Goal: Transaction & Acquisition: Purchase product/service

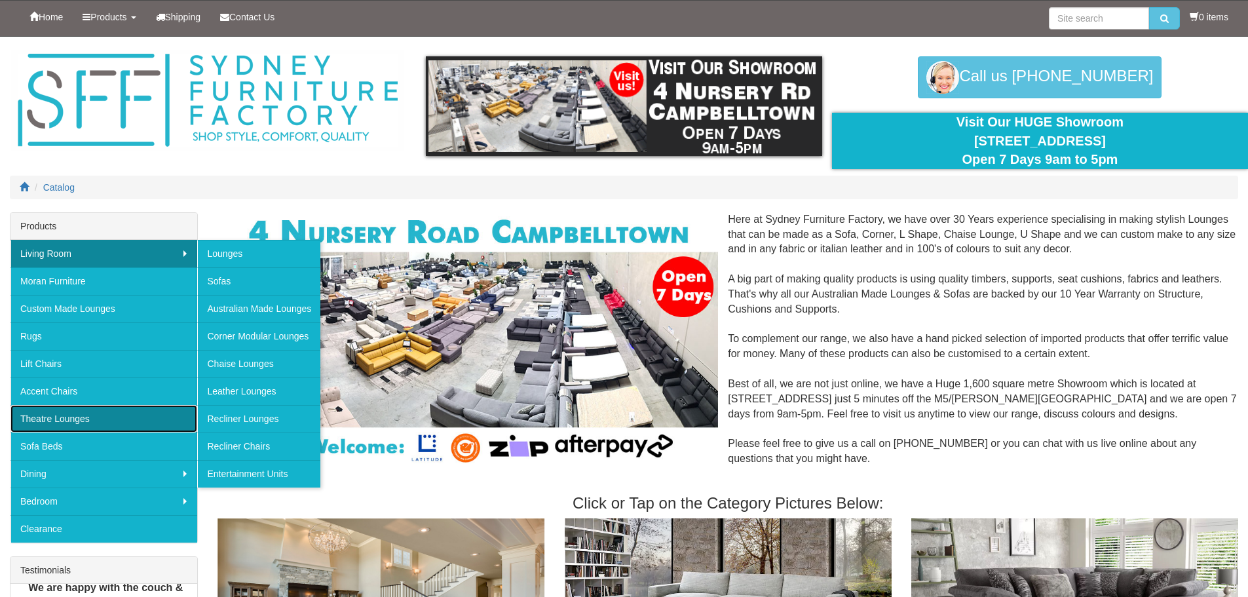
click at [59, 419] on link "Theatre Lounges" at bounding box center [103, 419] width 187 height 28
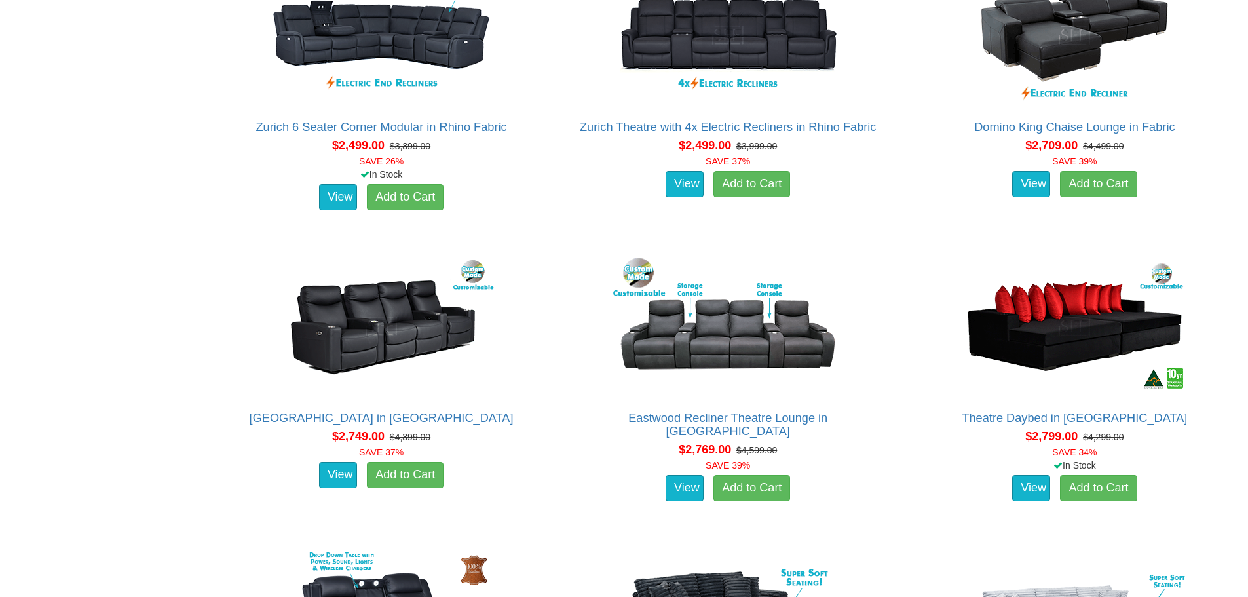
scroll to position [1550, 0]
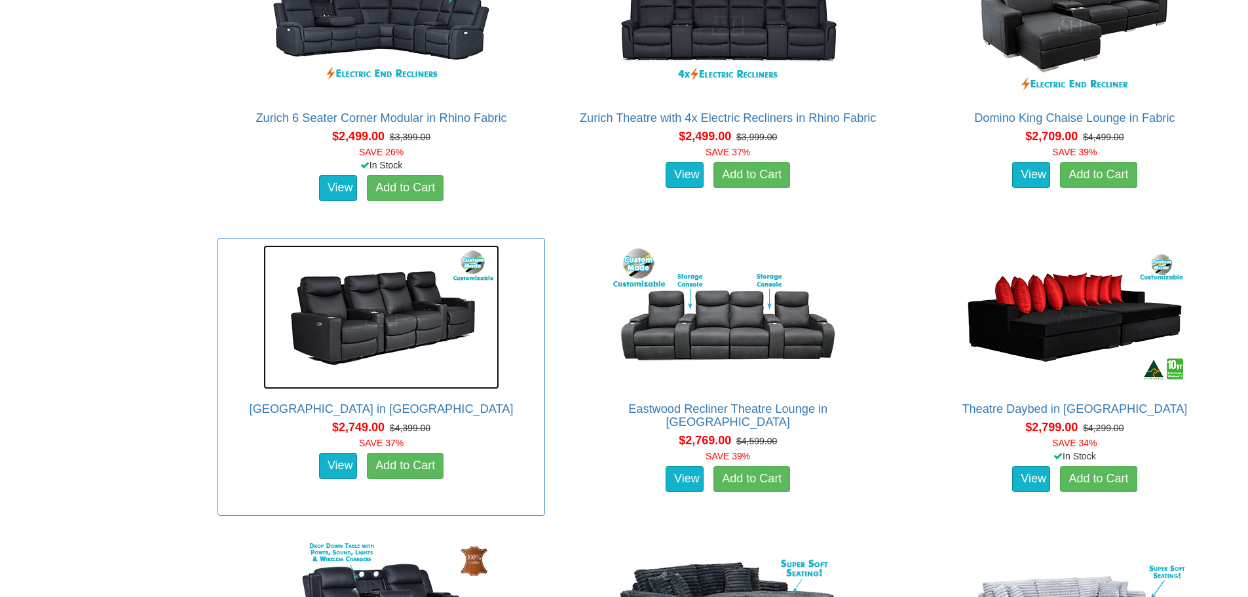
click at [382, 331] on img at bounding box center [381, 317] width 236 height 144
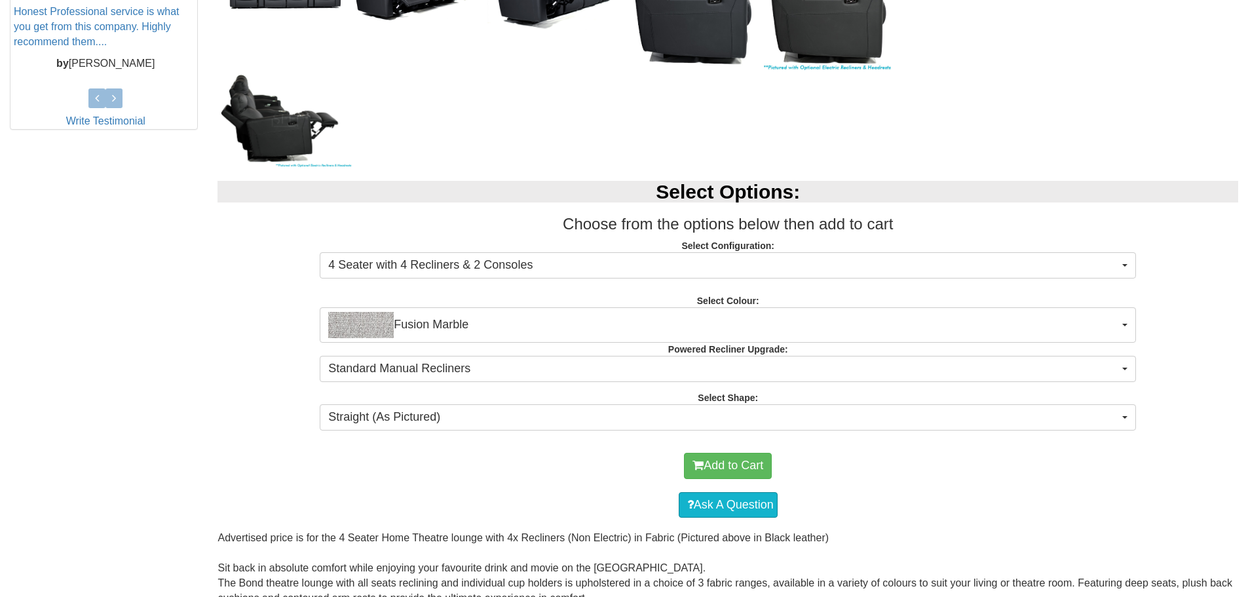
scroll to position [677, 0]
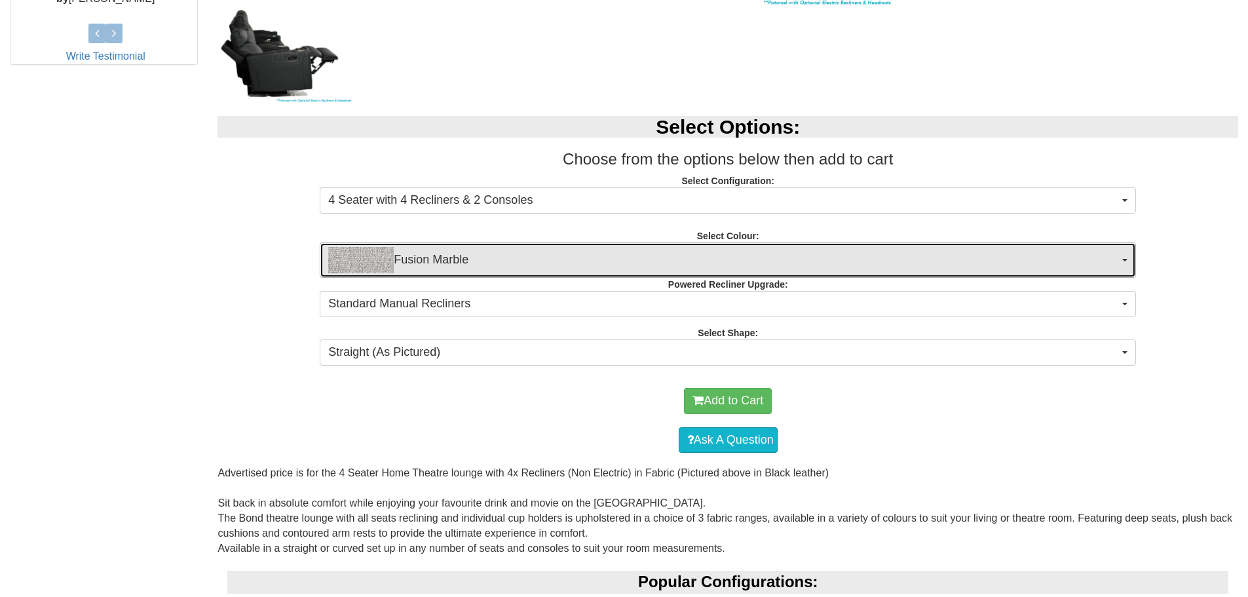
click at [979, 264] on span "Fusion Marble" at bounding box center [723, 260] width 791 height 26
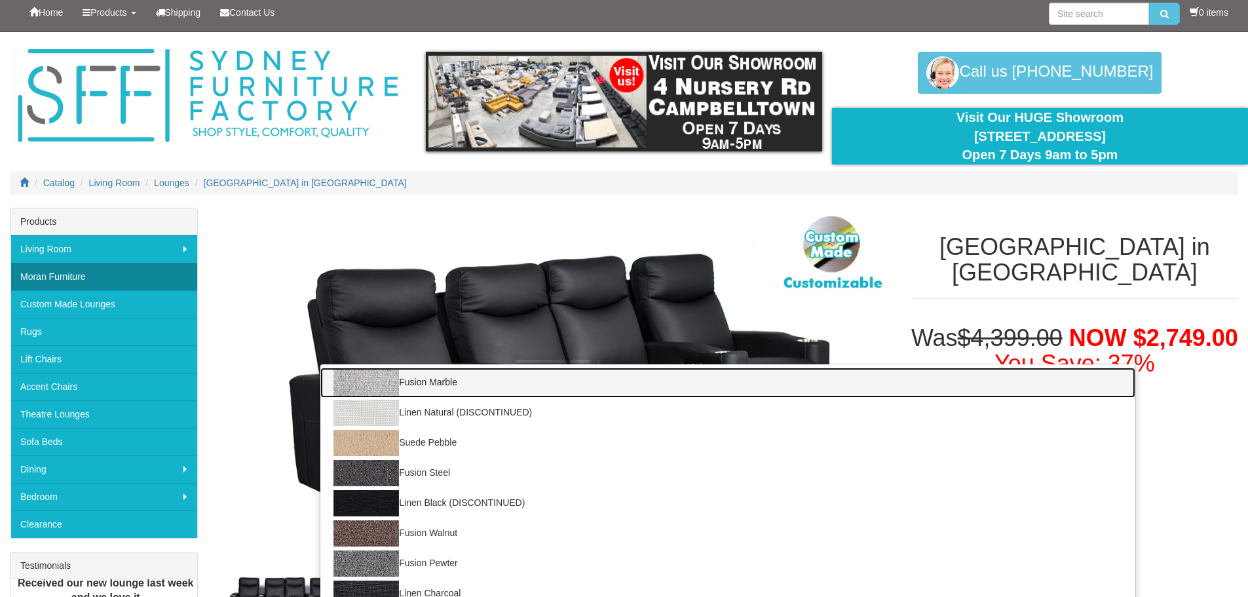
scroll to position [0, 0]
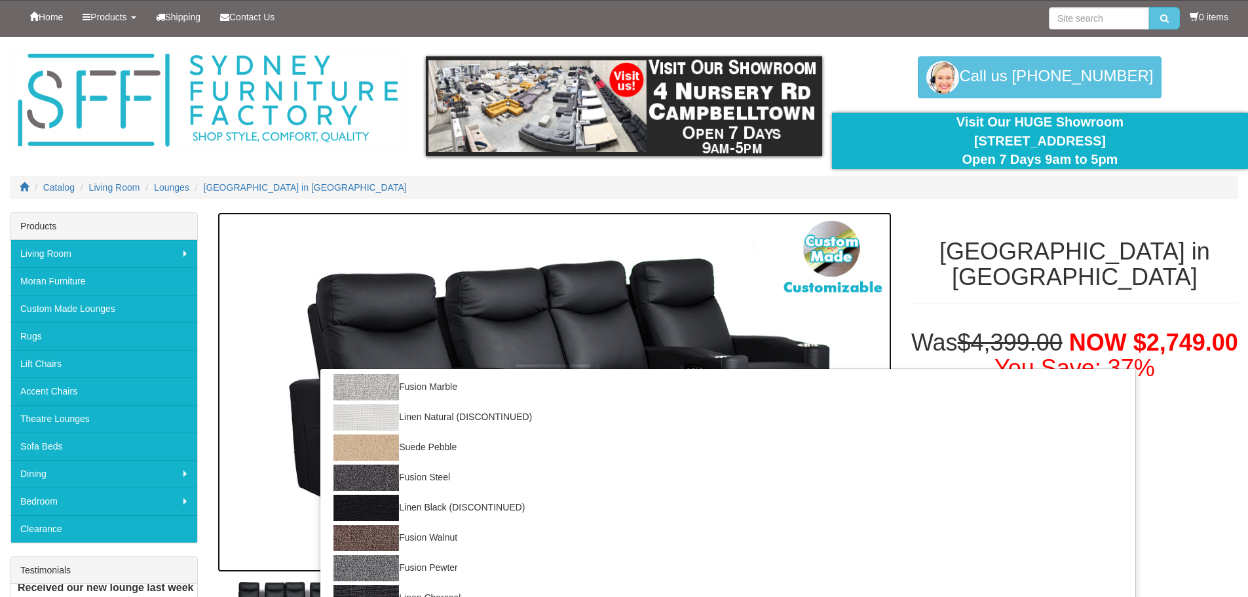
click at [601, 215] on img at bounding box center [553, 392] width 673 height 360
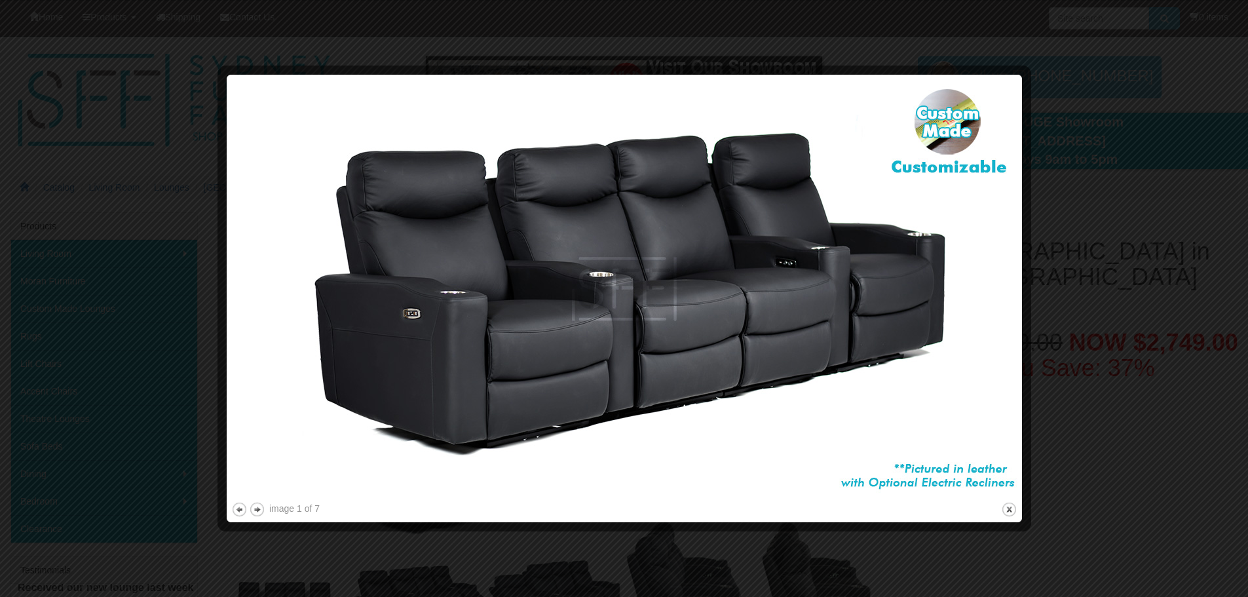
click at [1065, 173] on div at bounding box center [624, 298] width 1248 height 597
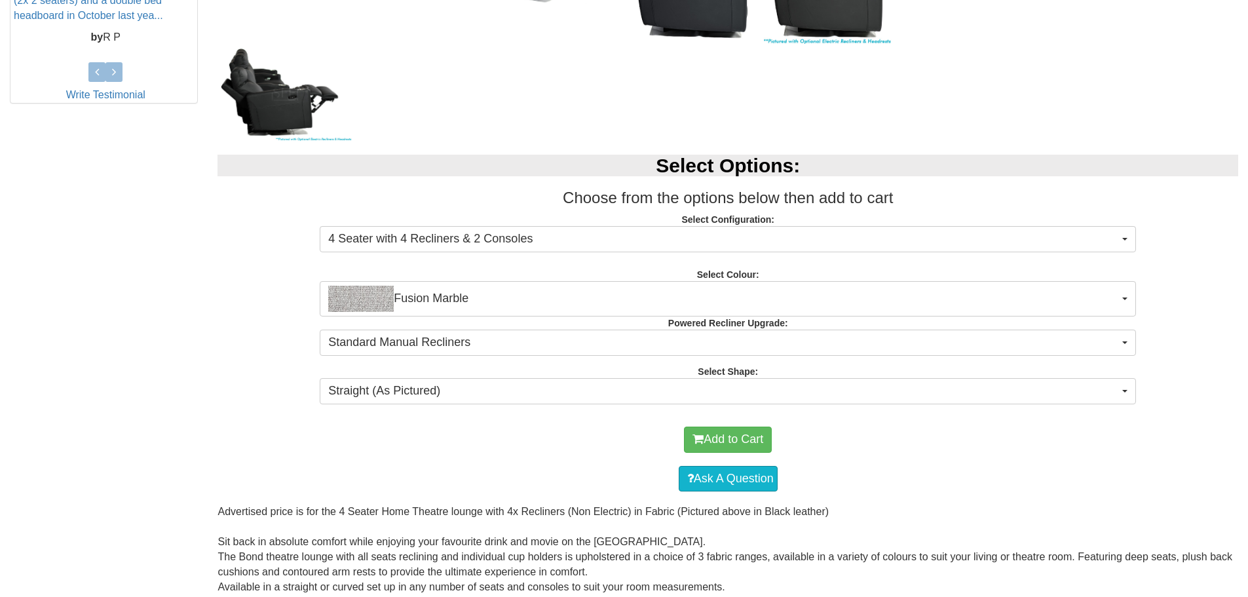
scroll to position [742, 0]
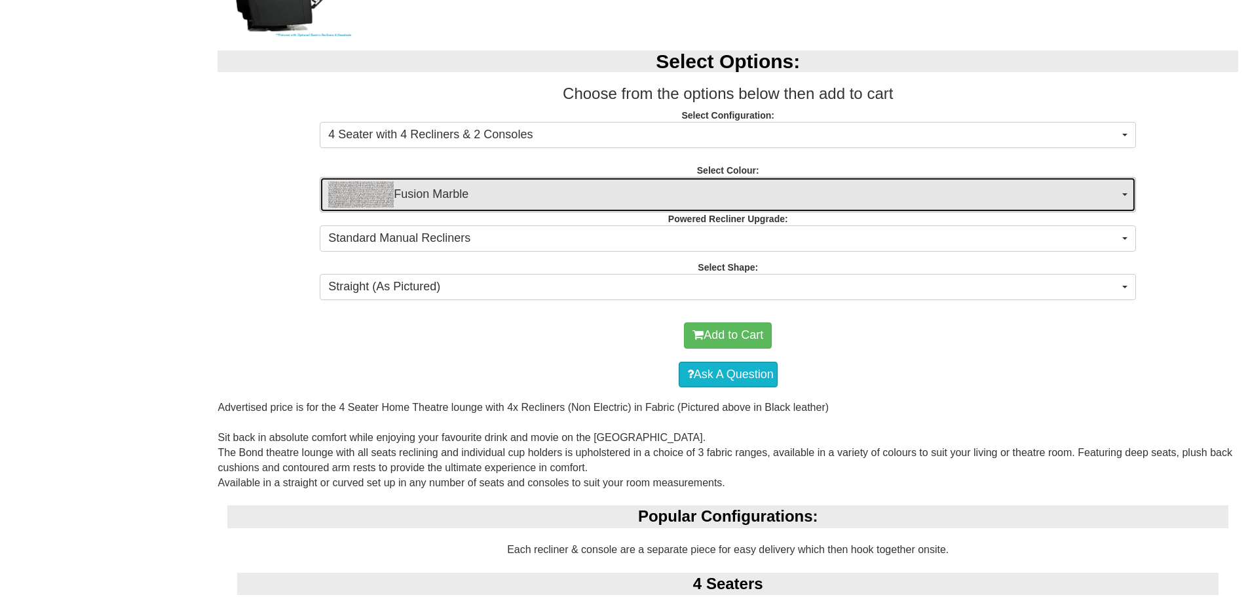
click at [1123, 195] on span "button" at bounding box center [1124, 194] width 5 height 3
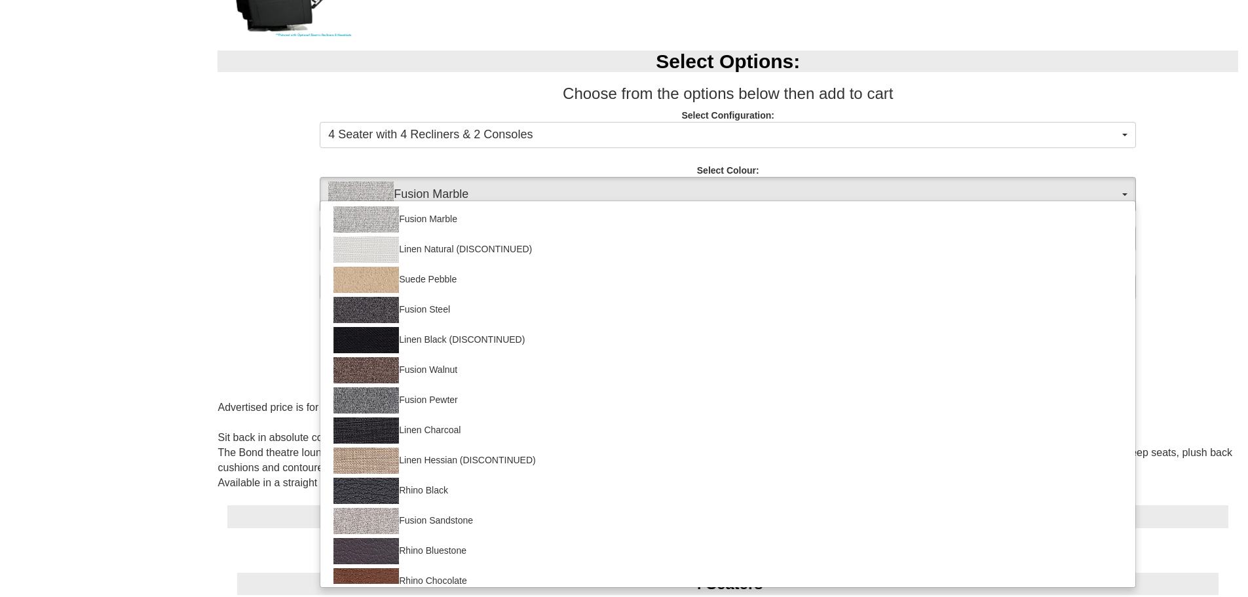
click at [1170, 203] on div "Select Options: Choose from the options below then add to cart Select Configura…" at bounding box center [728, 173] width 1040 height 272
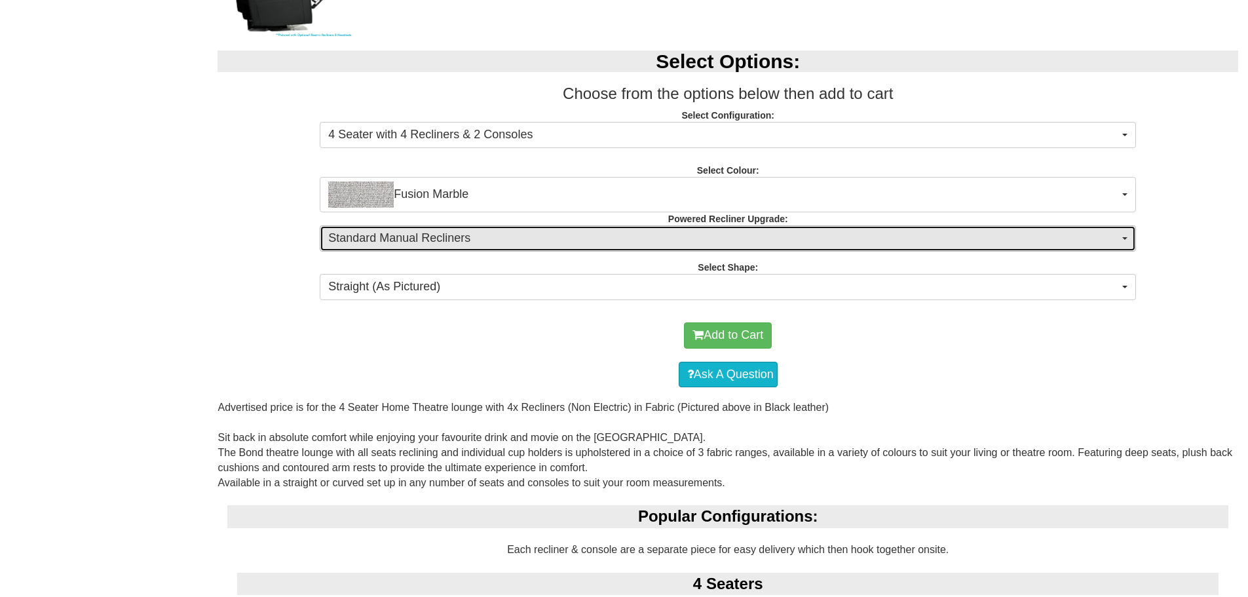
click at [1127, 242] on button "Standard Manual Recliners" at bounding box center [728, 238] width 816 height 26
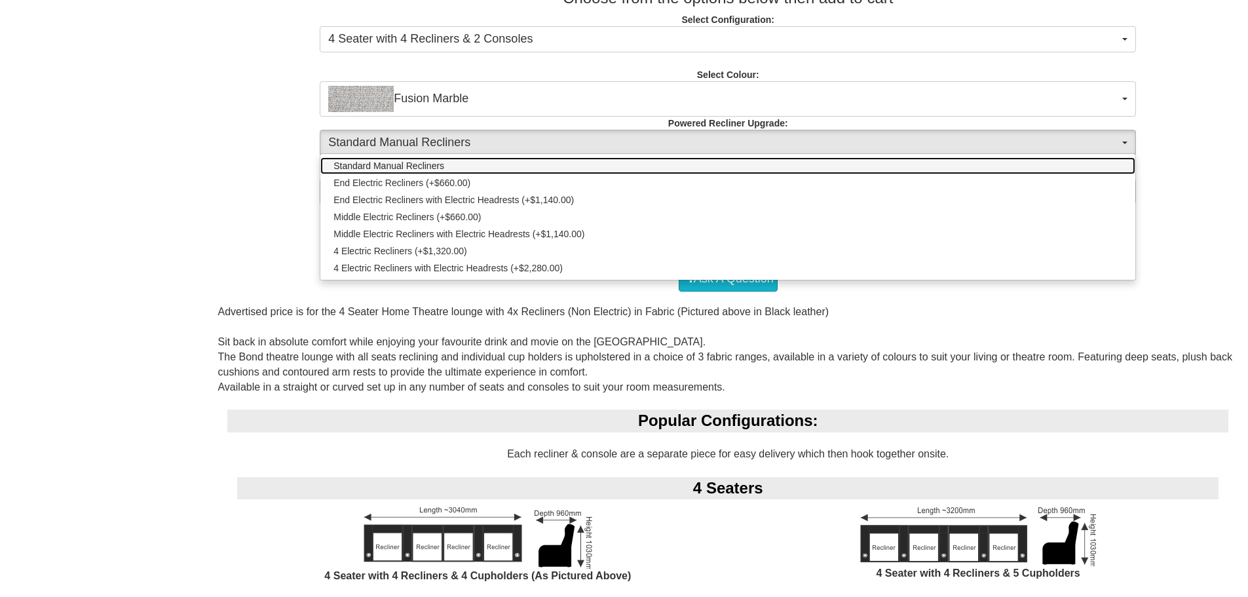
scroll to position [852, 0]
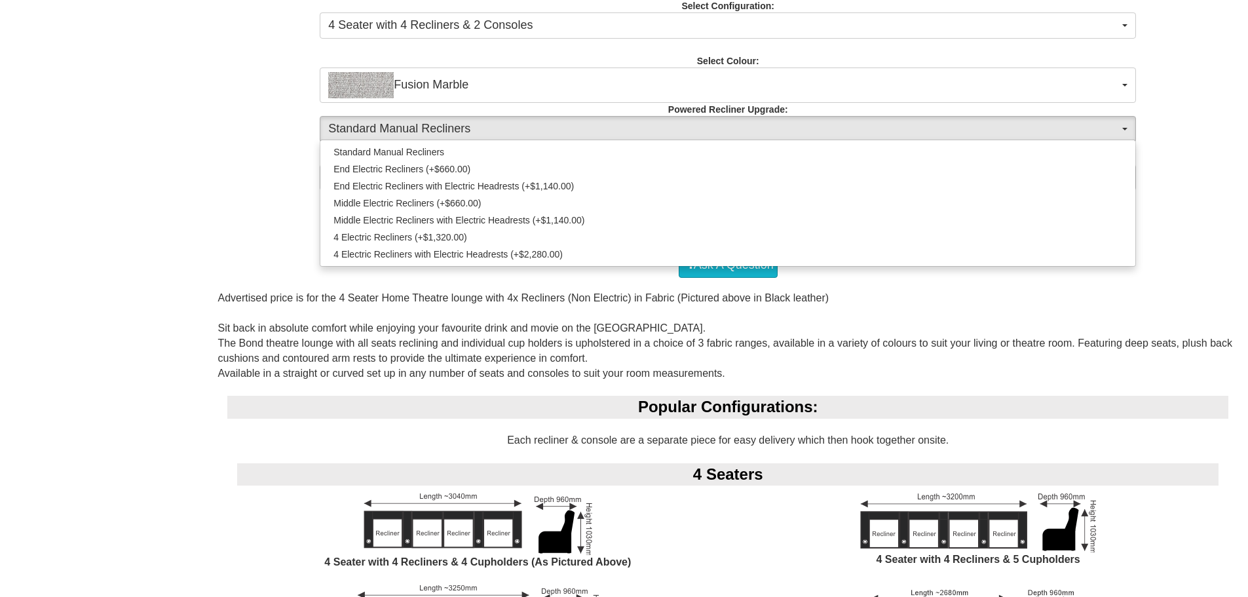
click at [225, 167] on div "Select Options: Choose from the options below then add to cart Select Configura…" at bounding box center [728, 64] width 1040 height 272
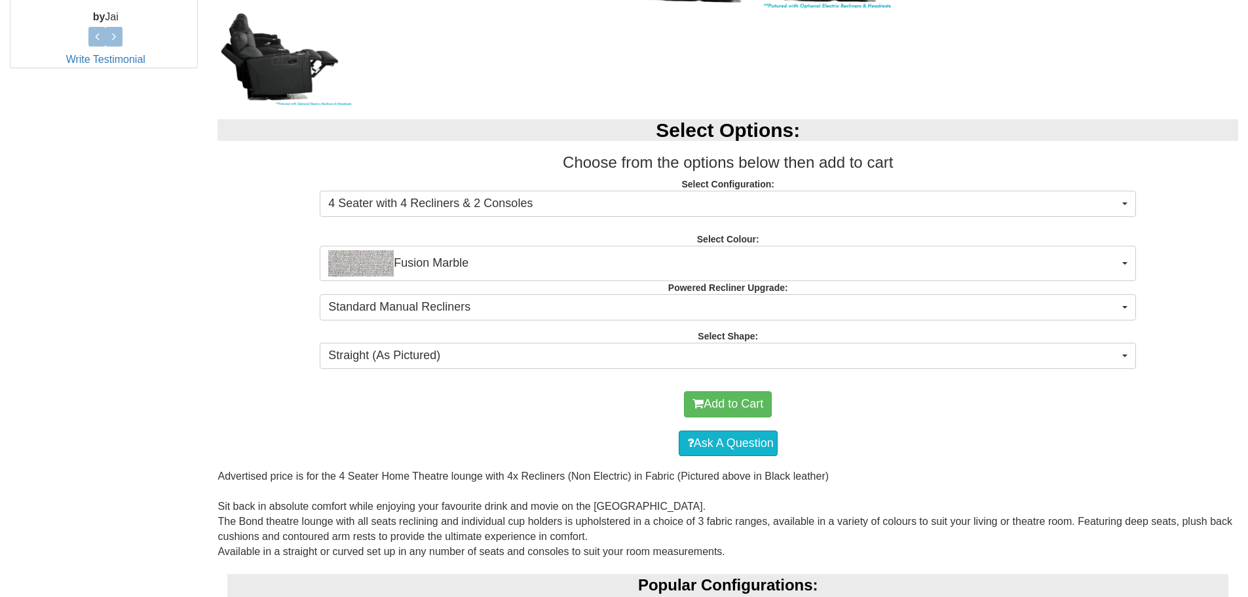
scroll to position [677, 0]
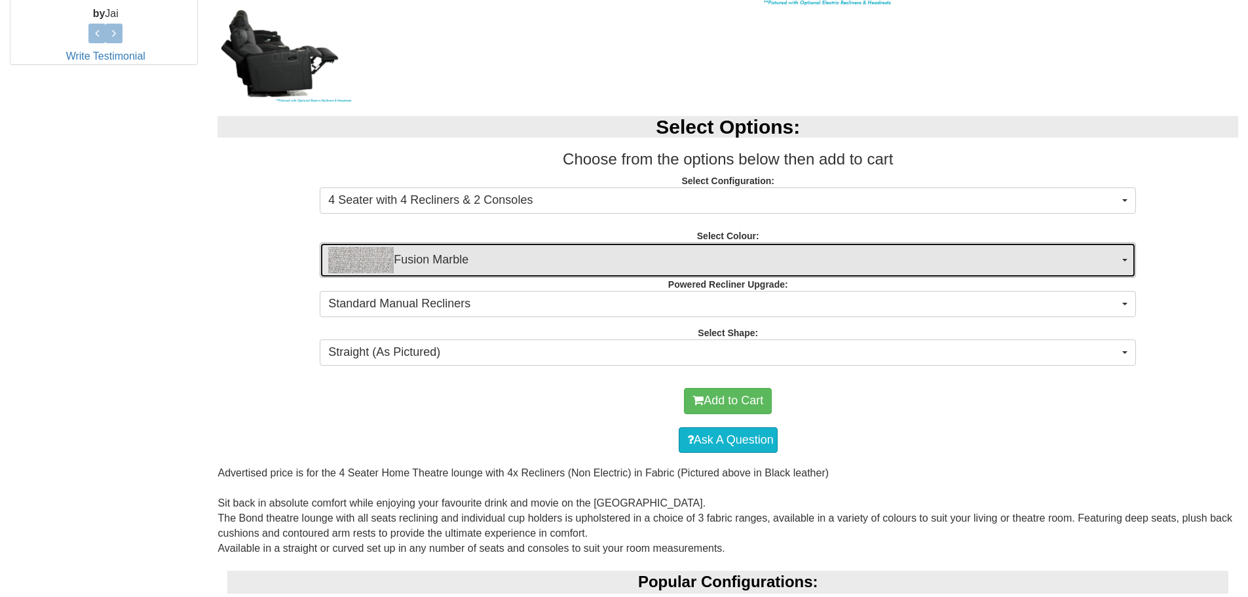
click at [981, 261] on span "Fusion Marble" at bounding box center [723, 260] width 791 height 26
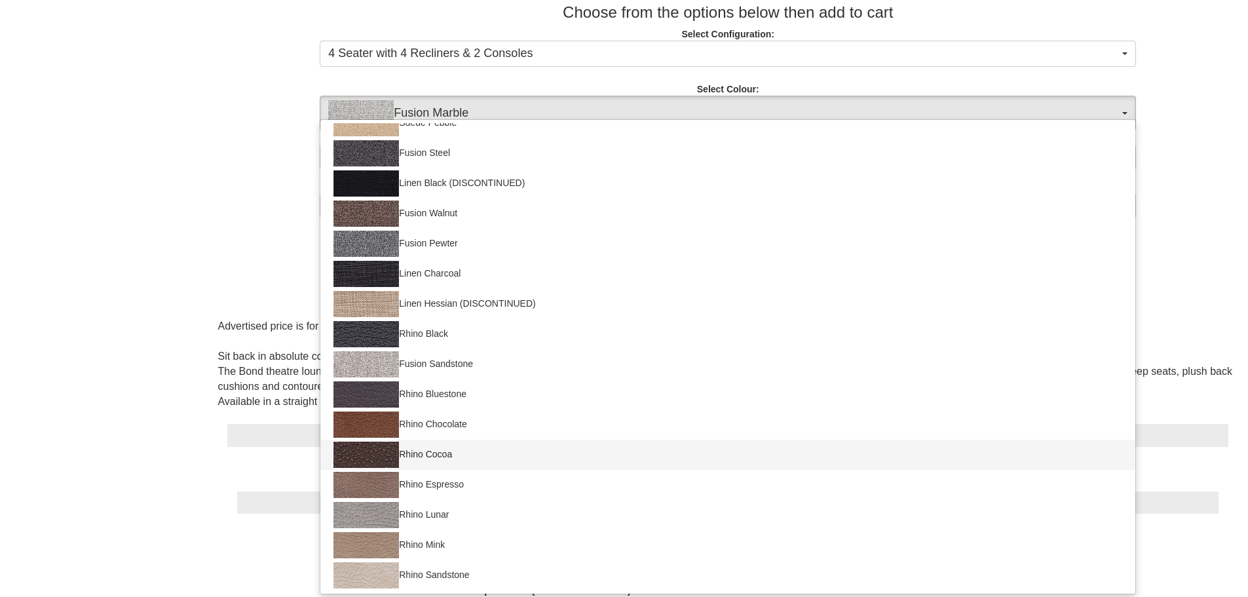
scroll to position [830, 0]
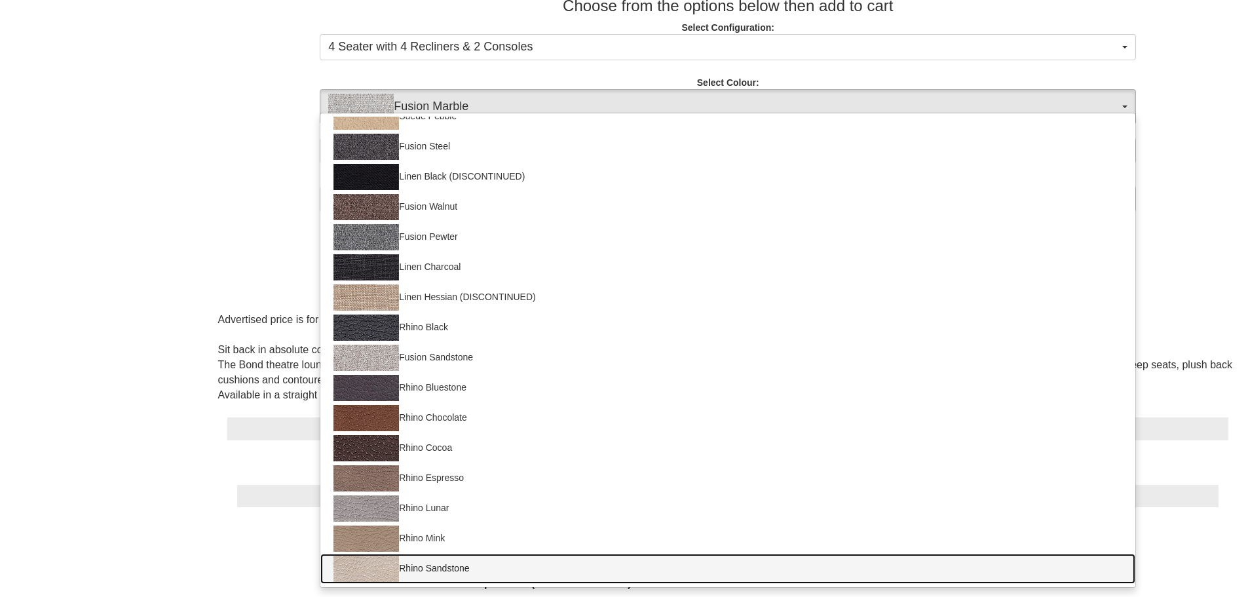
click at [431, 567] on link "Rhino Sandstone" at bounding box center [727, 568] width 815 height 30
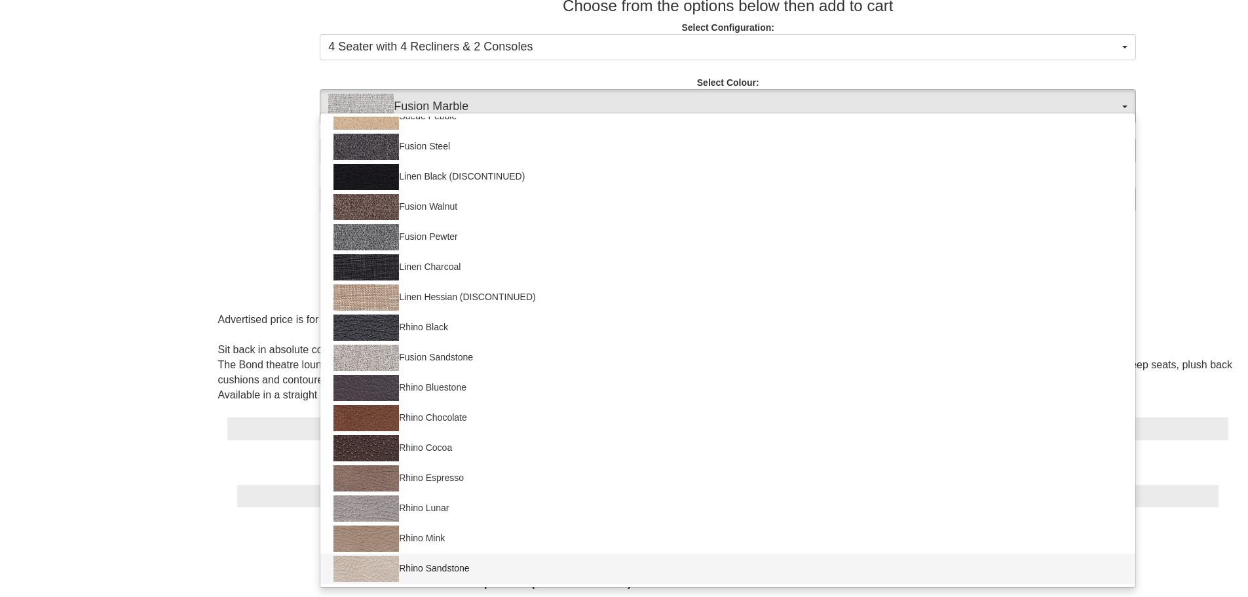
select select "1557"
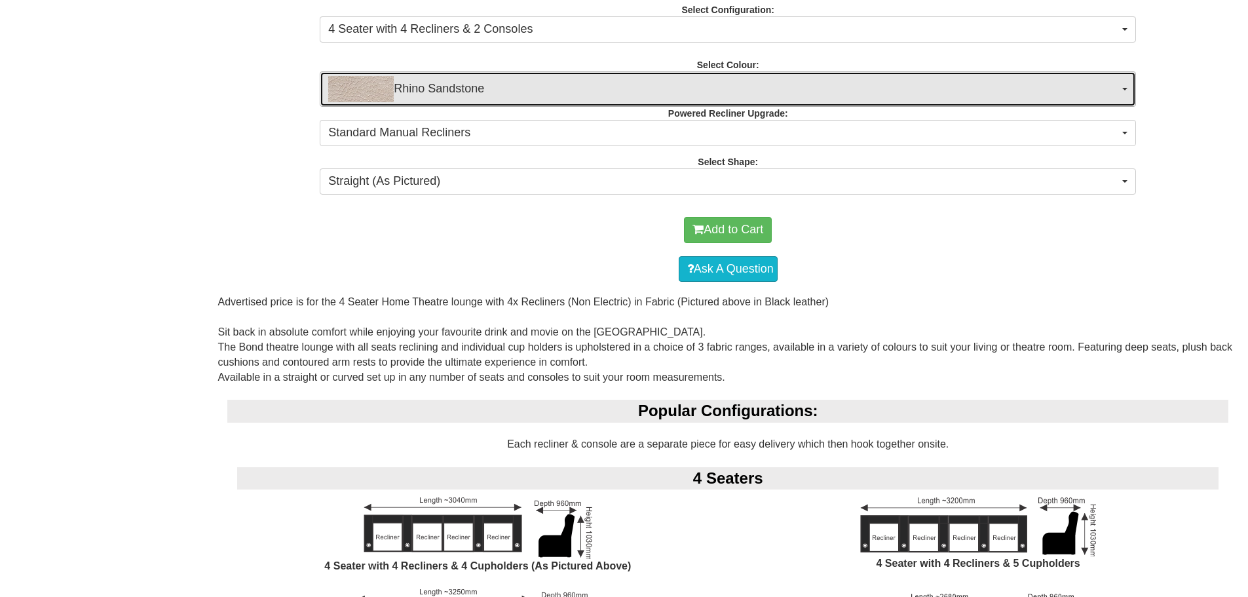
scroll to position [852, 0]
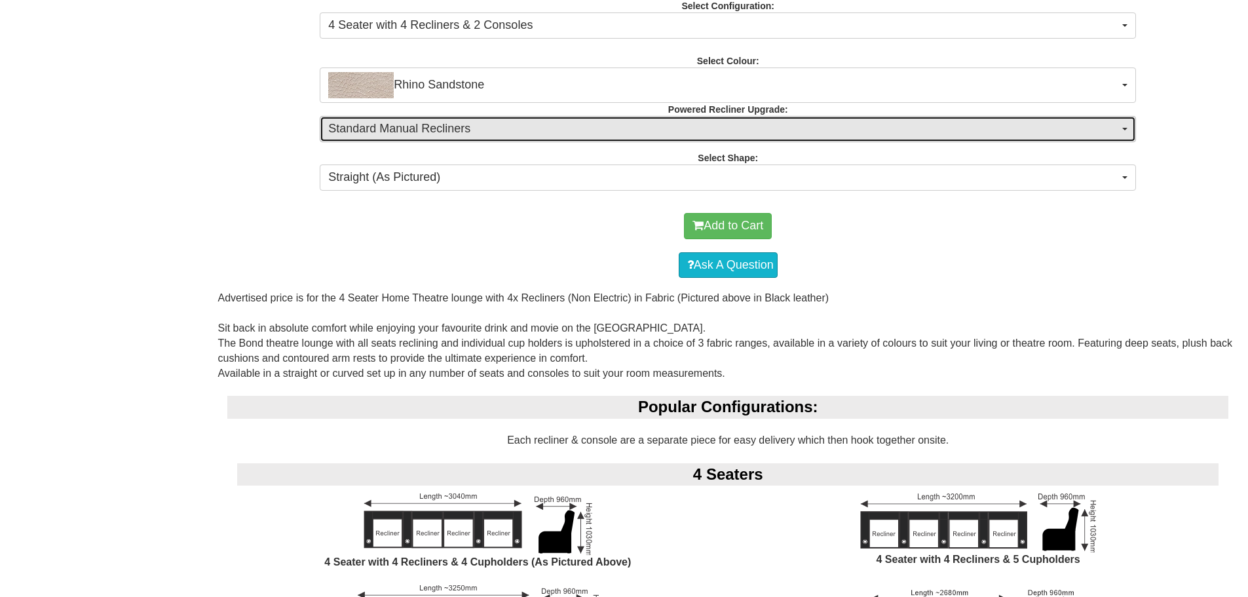
click at [1117, 131] on button "Standard Manual Recliners" at bounding box center [728, 129] width 816 height 26
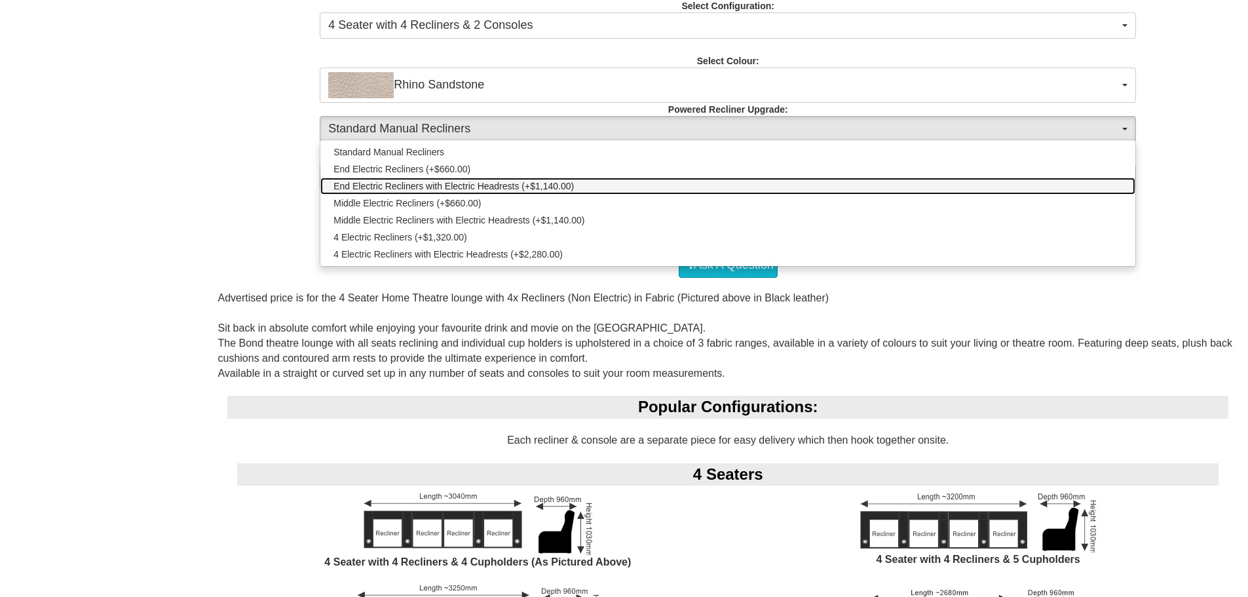
click at [372, 188] on span "End Electric Recliners with Electric Headrests (+$1,140.00)" at bounding box center [453, 185] width 240 height 13
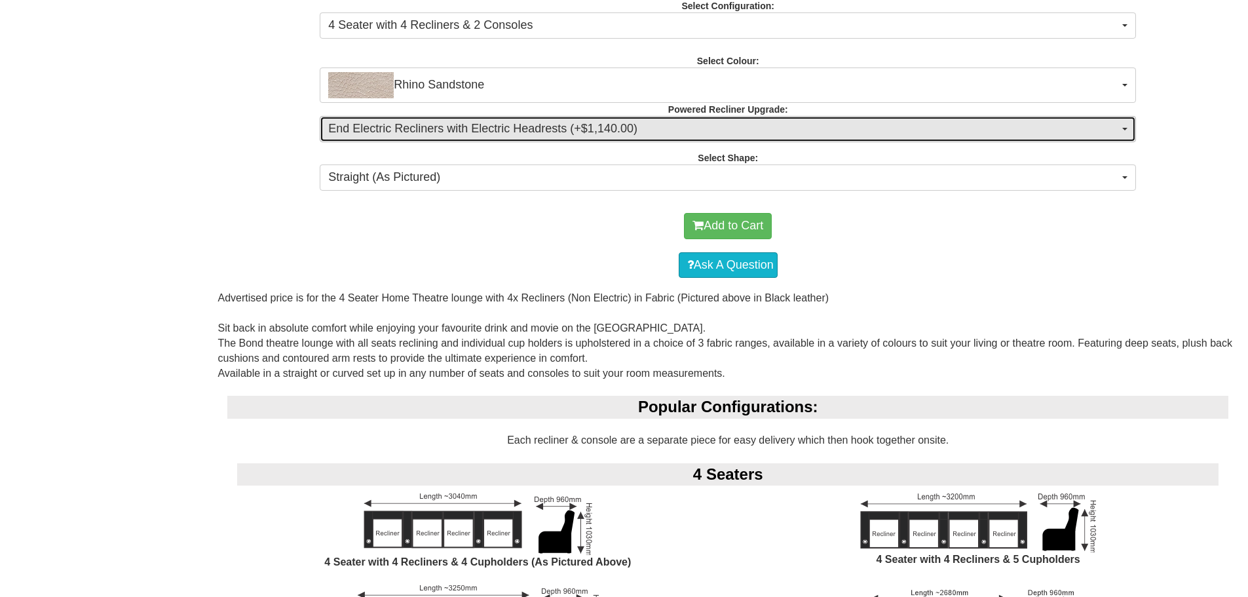
click at [477, 126] on span "End Electric Recliners with Electric Headrests (+$1,140.00)" at bounding box center [723, 129] width 791 height 17
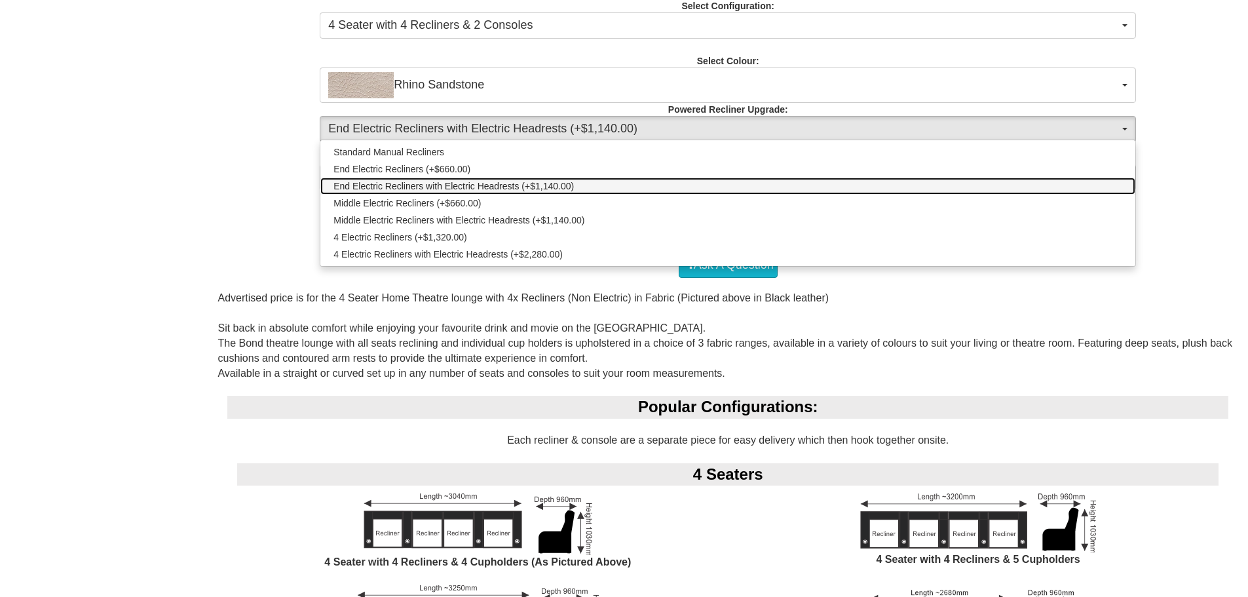
click at [590, 187] on link "End Electric Recliners with Electric Headrests (+$1,140.00)" at bounding box center [727, 186] width 815 height 17
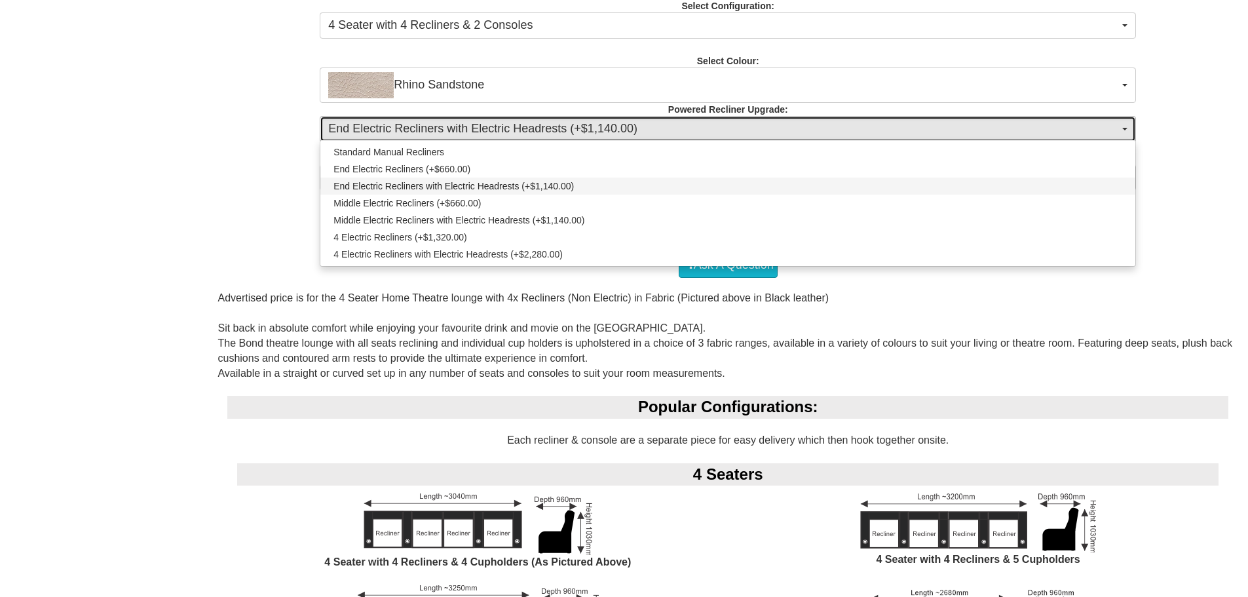
select select "1993"
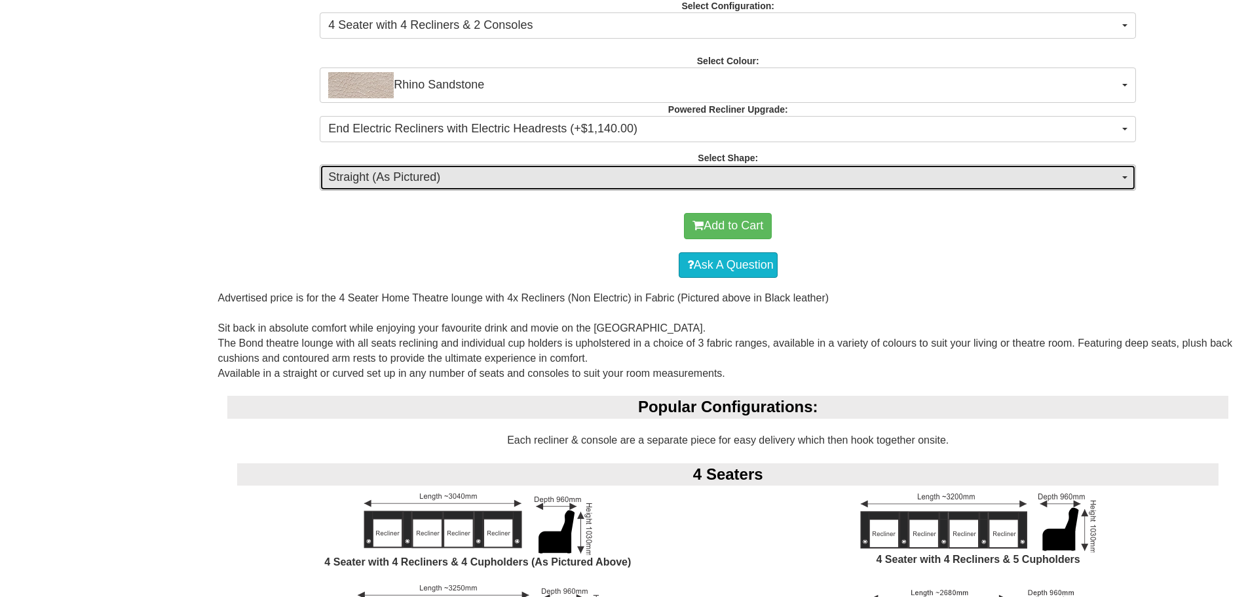
click at [487, 178] on span "Straight (As Pictured)" at bounding box center [723, 177] width 791 height 17
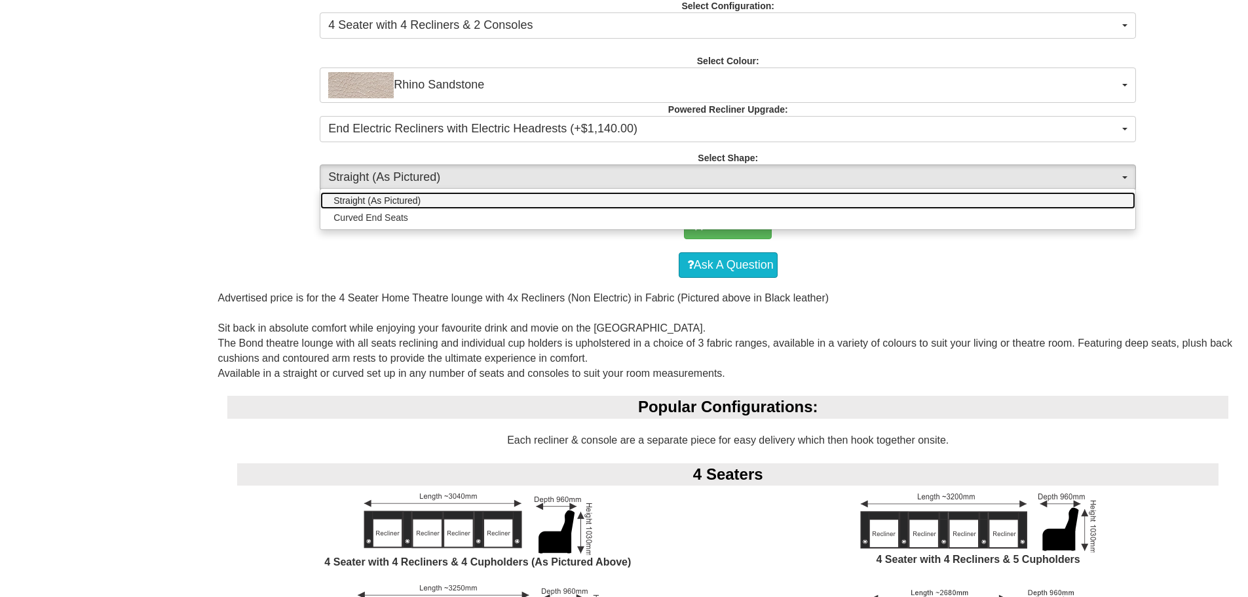
click at [448, 201] on link "Straight (As Pictured)" at bounding box center [727, 200] width 815 height 17
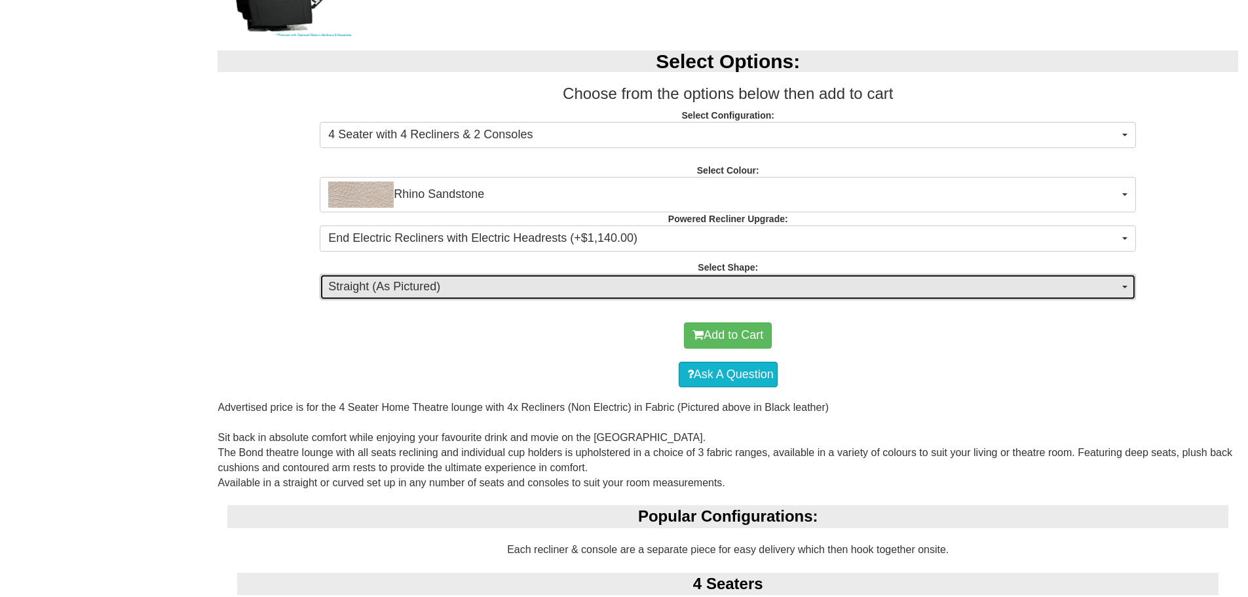
scroll to position [721, 0]
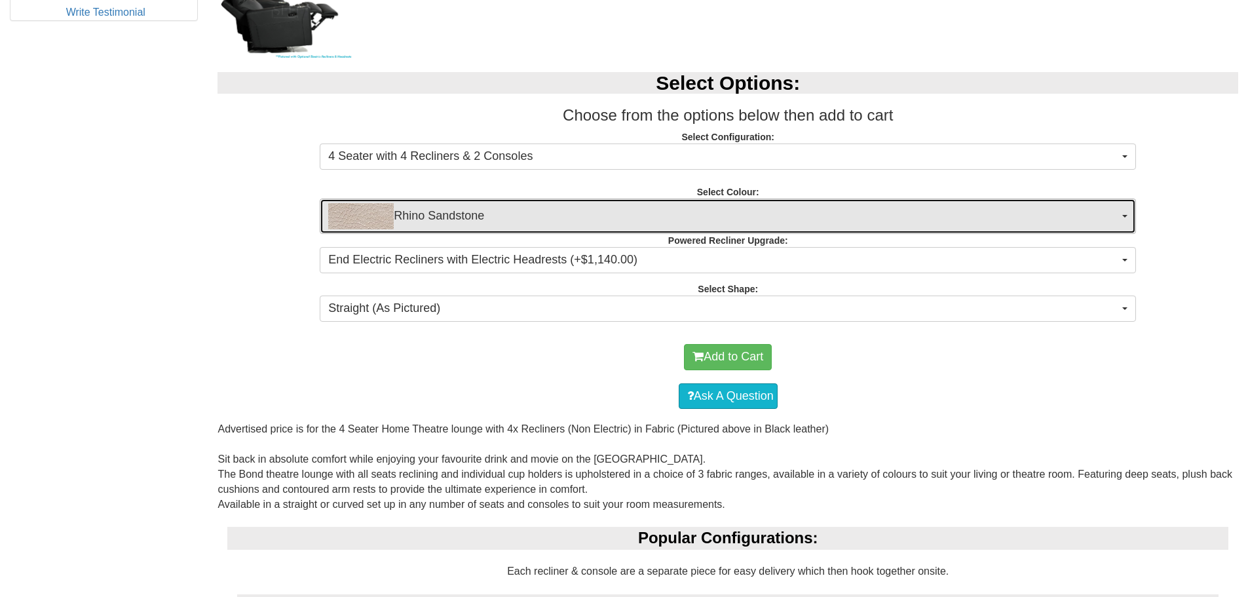
click at [529, 210] on span "Rhino Sandstone" at bounding box center [723, 216] width 791 height 26
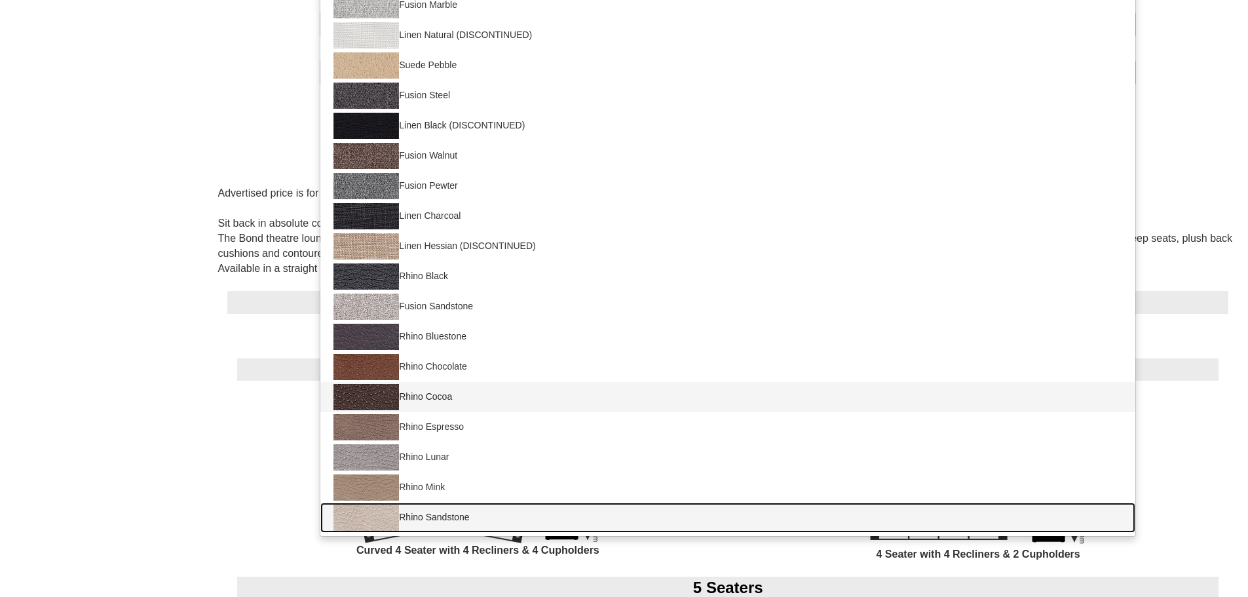
scroll to position [961, 0]
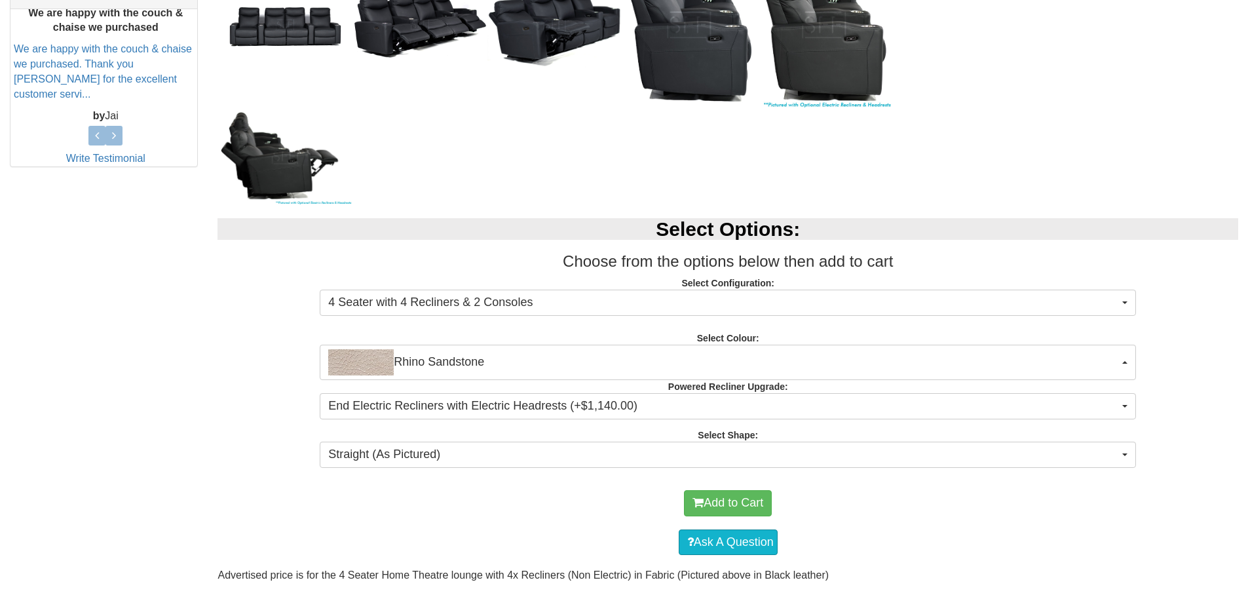
scroll to position [568, 0]
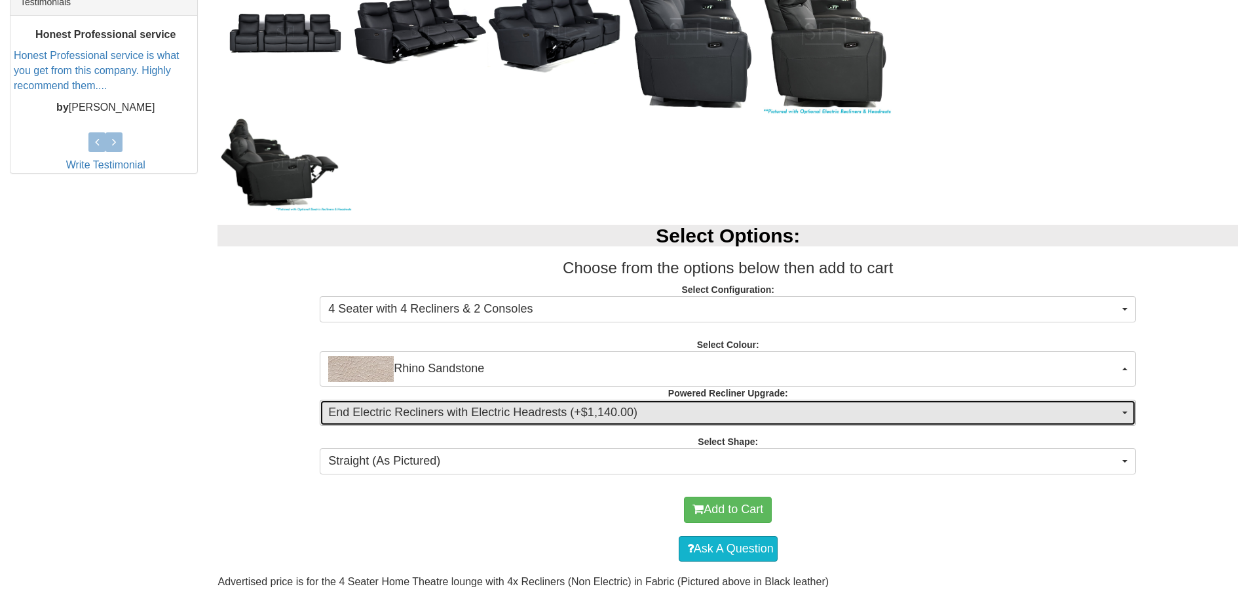
drag, startPoint x: 634, startPoint y: 409, endPoint x: 640, endPoint y: 403, distance: 8.8
click at [636, 407] on span "End Electric Recliners with Electric Headrests (+$1,140.00)" at bounding box center [723, 412] width 791 height 17
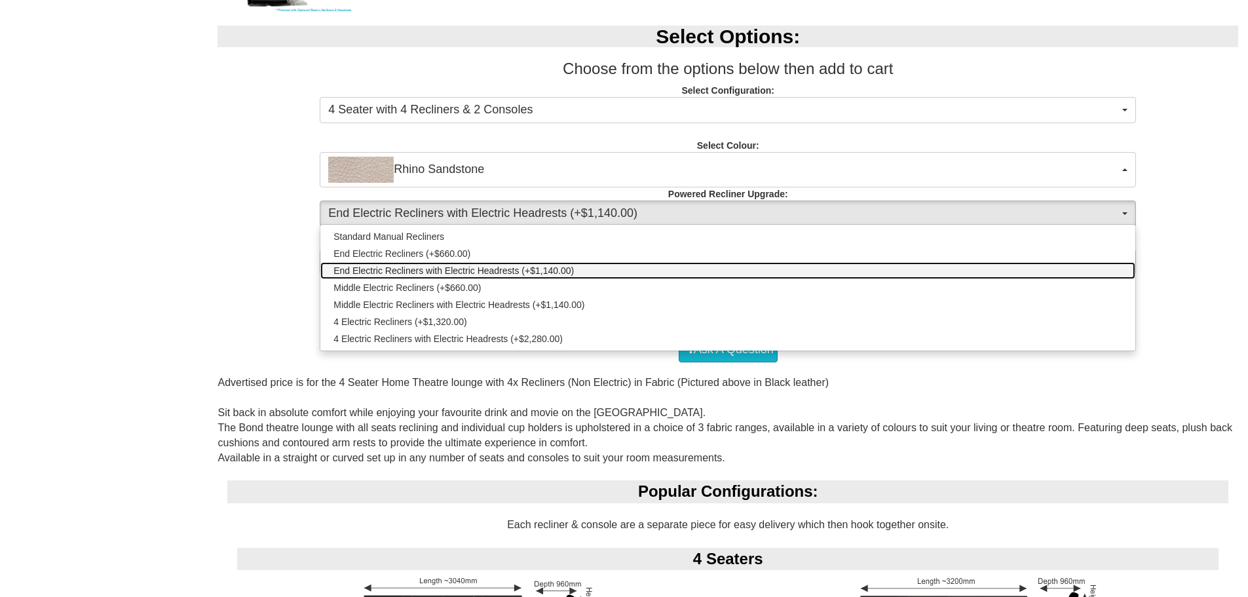
scroll to position [699, 0]
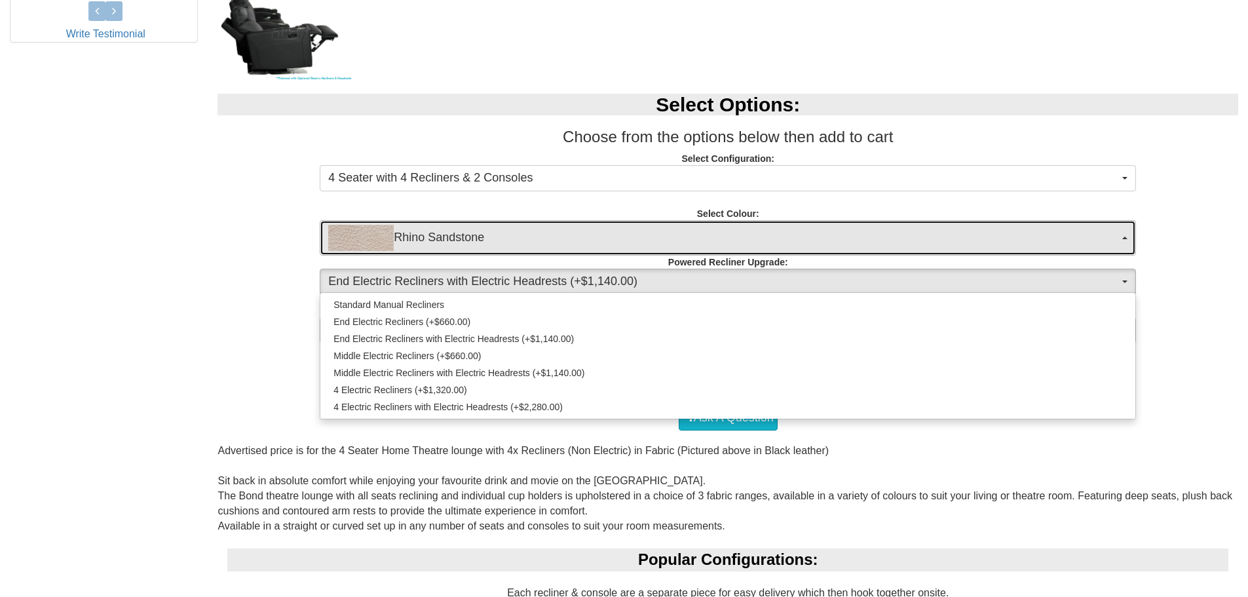
click at [478, 232] on span "Rhino Sandstone" at bounding box center [723, 238] width 791 height 26
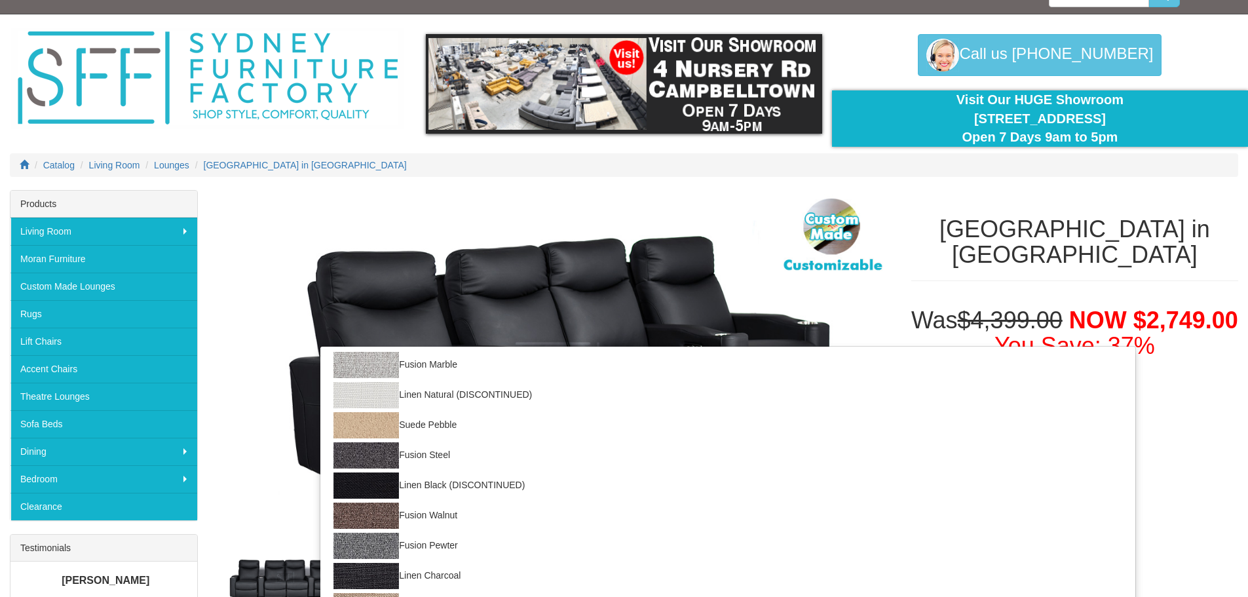
scroll to position [0, 0]
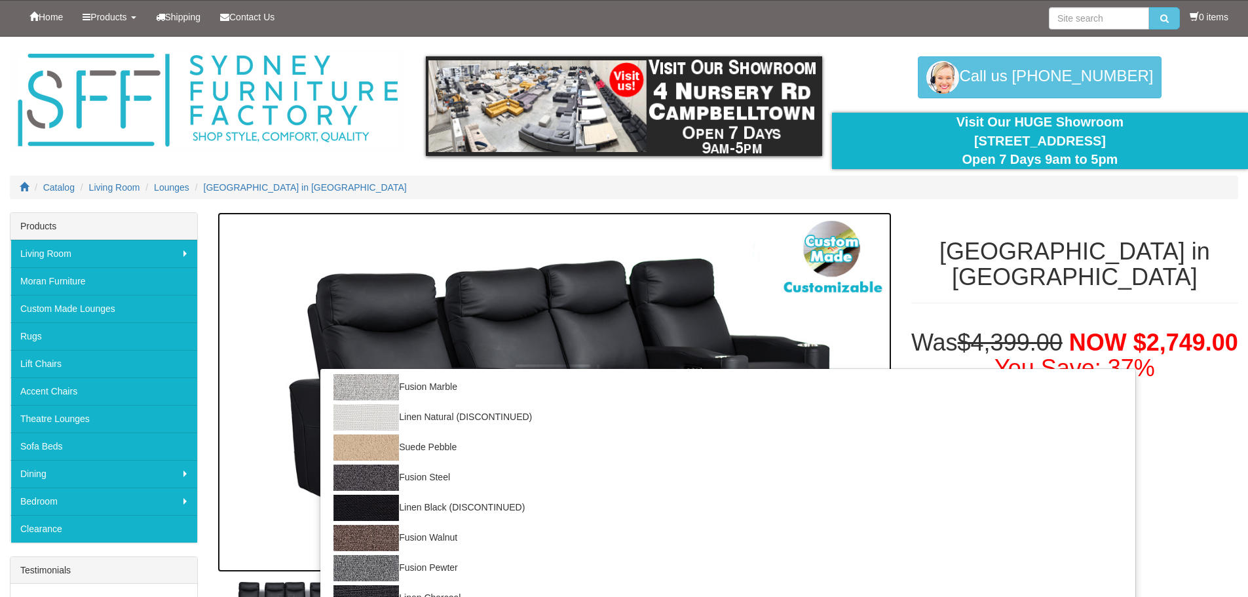
click at [392, 222] on img at bounding box center [553, 392] width 673 height 360
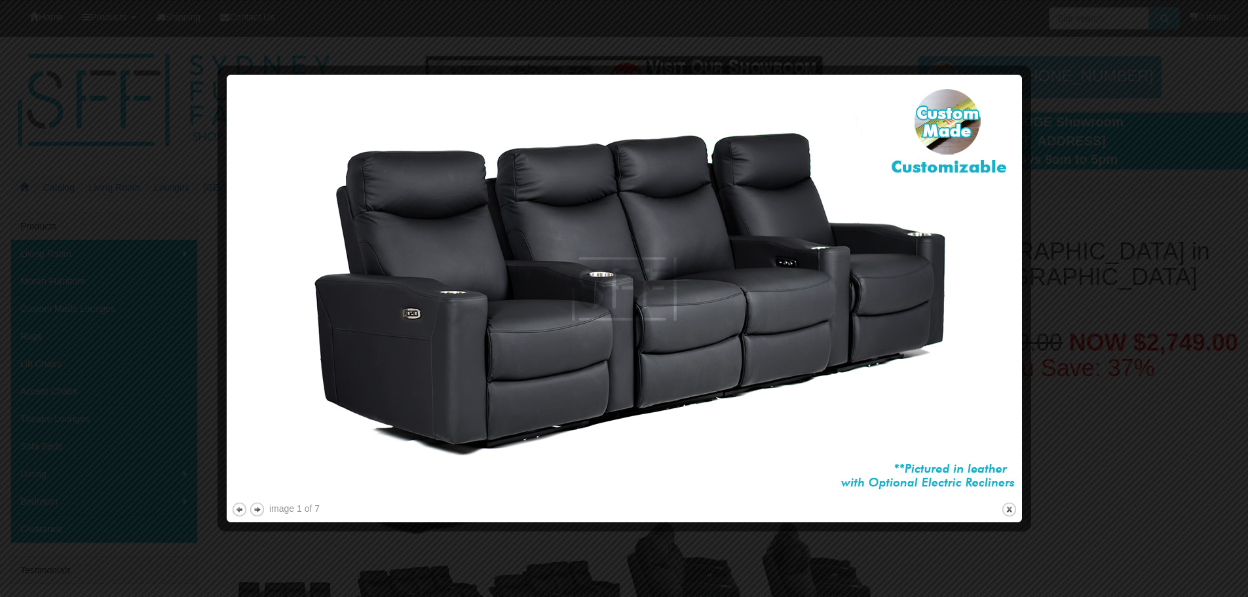
click at [1055, 202] on div at bounding box center [624, 298] width 1248 height 597
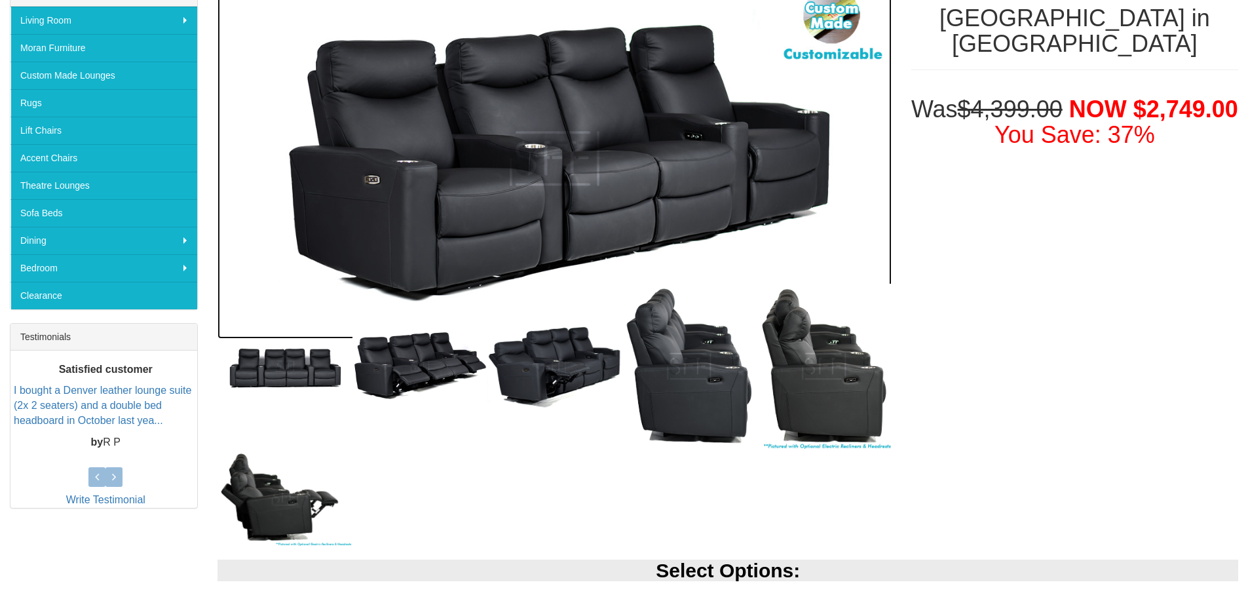
scroll to position [240, 0]
